Goal: Transaction & Acquisition: Download file/media

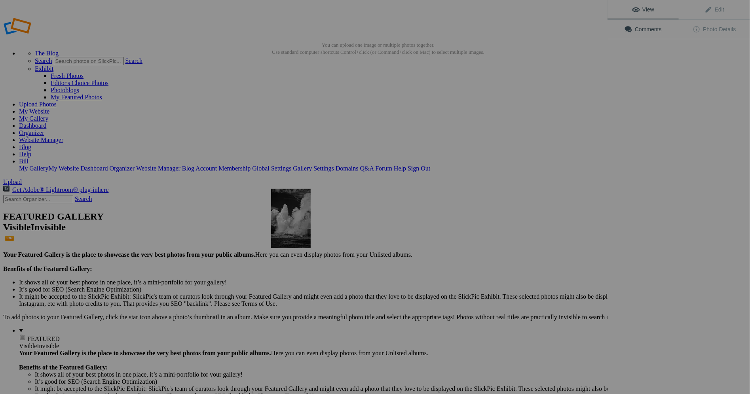
click at [289, 224] on img at bounding box center [291, 218] width 40 height 59
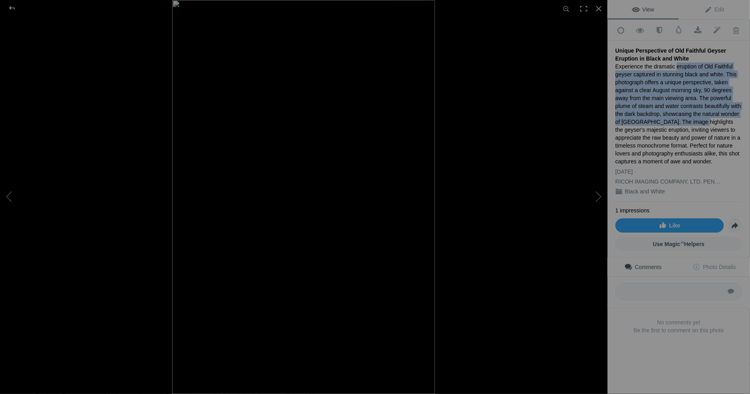
drag, startPoint x: 674, startPoint y: 63, endPoint x: 690, endPoint y: 116, distance: 55.4
click at [690, 116] on div "Experience the dramatic eruption of Old Faithful geyser captured in stunning bl…" at bounding box center [678, 114] width 127 height 103
click at [10, 196] on button at bounding box center [29, 197] width 59 height 142
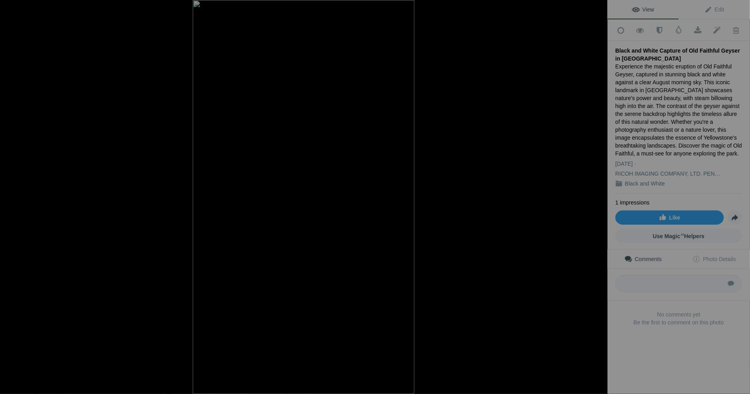
click at [10, 196] on button at bounding box center [29, 197] width 59 height 142
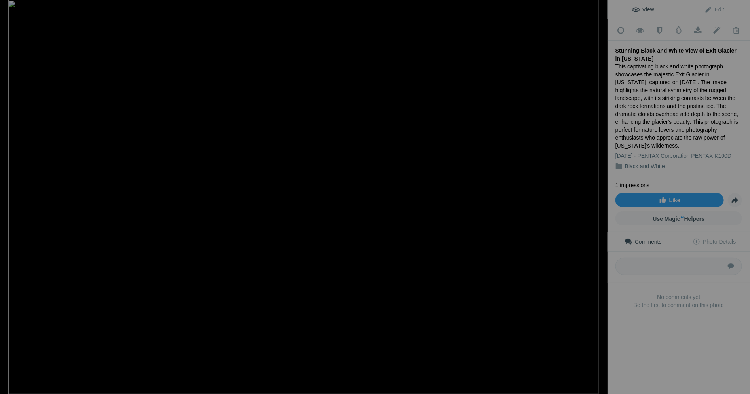
click at [10, 196] on button at bounding box center [29, 197] width 59 height 142
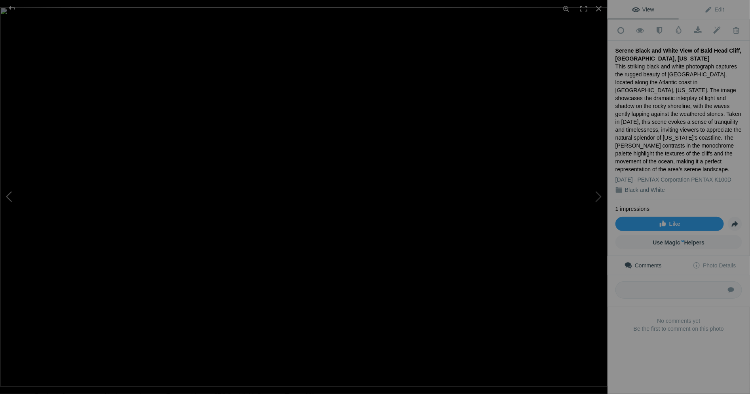
click at [10, 195] on button at bounding box center [29, 197] width 59 height 142
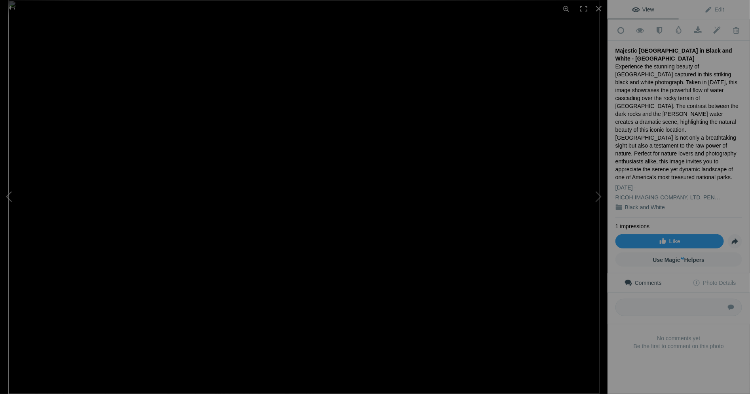
click at [10, 195] on button at bounding box center [29, 197] width 59 height 142
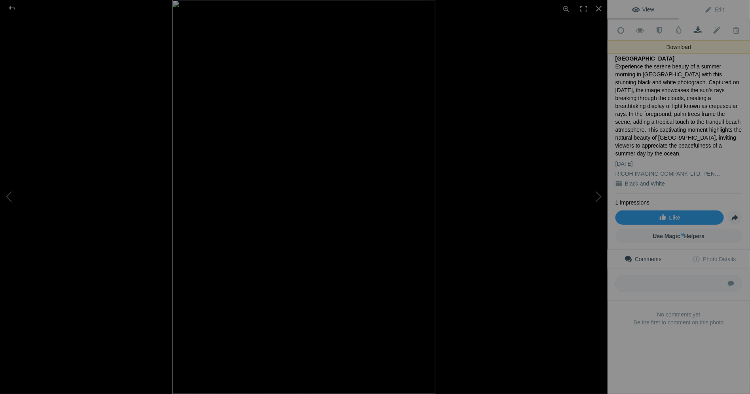
click at [697, 30] on span at bounding box center [697, 31] width 19 height 8
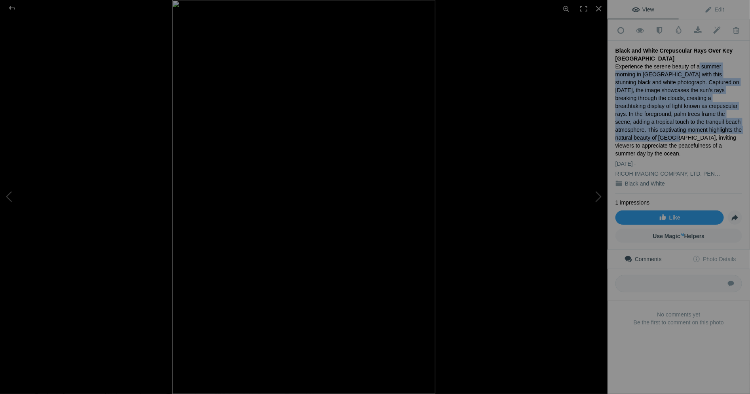
drag, startPoint x: 693, startPoint y: 63, endPoint x: 736, endPoint y: 125, distance: 75.8
click at [736, 125] on div "Experience the serene beauty of a summer morning in Key West with this stunning…" at bounding box center [678, 110] width 127 height 95
copy div "summer morning in Key West with this stunning black and white photograph. Captu…"
